Goal: Task Accomplishment & Management: Use online tool/utility

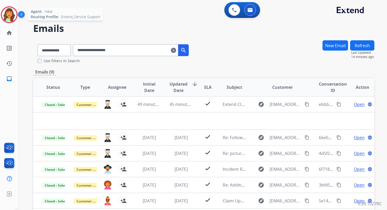
click at [11, 16] on img at bounding box center [9, 14] width 15 height 15
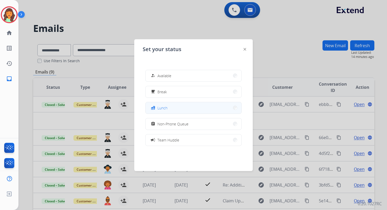
click at [180, 109] on button "fastfood Lunch" at bounding box center [194, 107] width 96 height 11
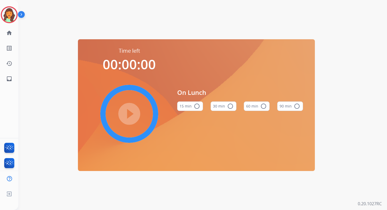
click at [264, 105] on mat-icon "radio_button_unchecked" at bounding box center [264, 106] width 6 height 6
click at [133, 117] on mat-icon "play_circle_filled" at bounding box center [129, 114] width 6 height 6
